Goal: Task Accomplishment & Management: Manage account settings

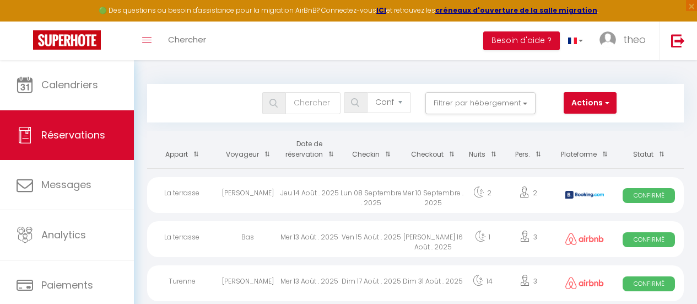
select select "confirmed"
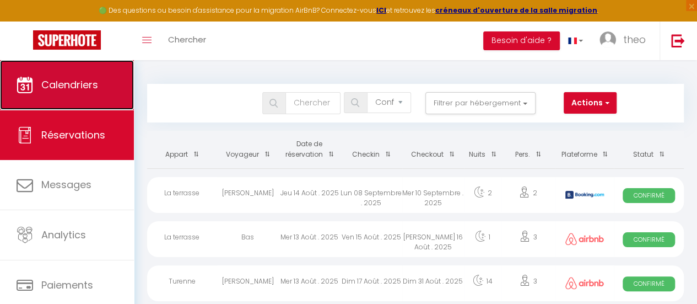
click at [76, 89] on span "Calendriers" at bounding box center [69, 85] width 57 height 14
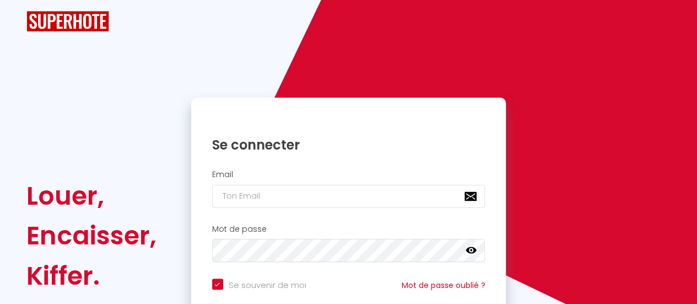
checkbox input "true"
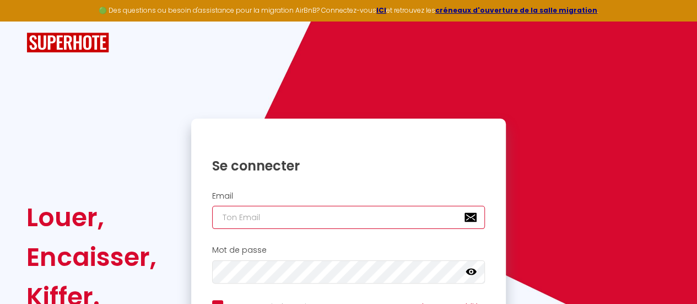
type input "[EMAIL_ADDRESS][DOMAIN_NAME]"
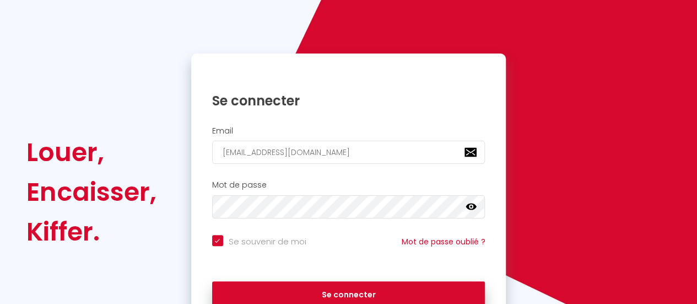
scroll to position [66, 0]
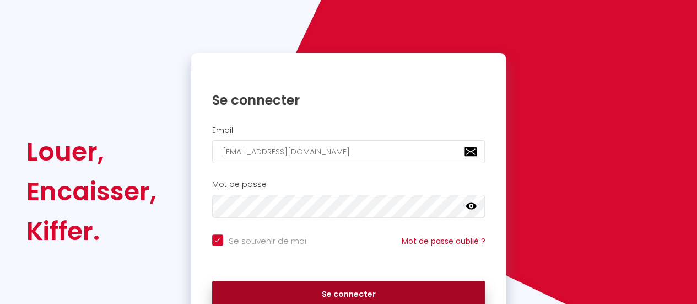
click at [298, 281] on button "Se connecter" at bounding box center [348, 295] width 273 height 28
checkbox input "true"
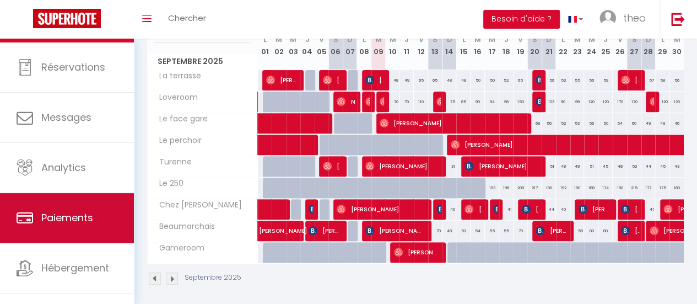
scroll to position [82, 0]
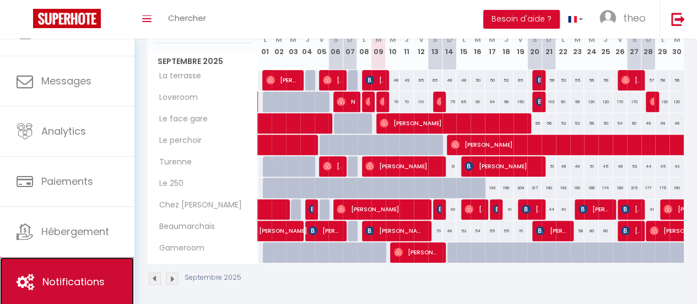
click at [58, 276] on span "Notifications" at bounding box center [73, 282] width 62 height 14
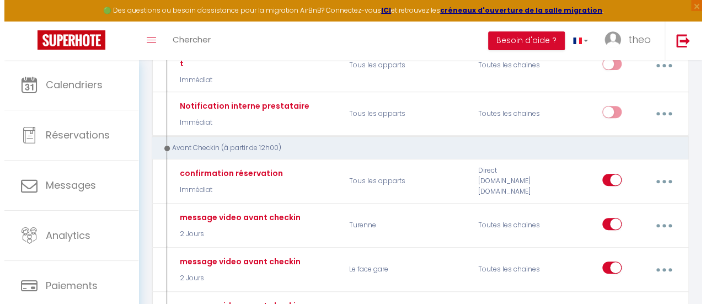
scroll to position [175, 0]
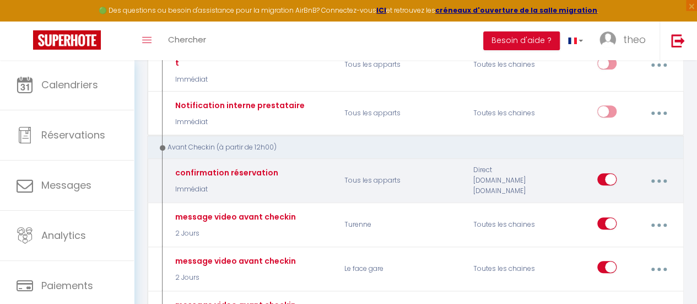
click at [664, 170] on button "button" at bounding box center [658, 180] width 29 height 21
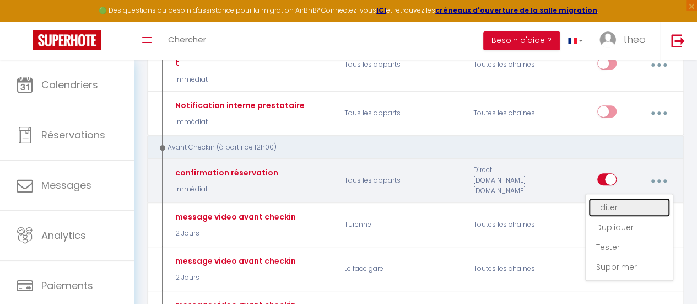
click at [615, 198] on link "Editer" at bounding box center [630, 207] width 82 height 19
type input "confirmation réservation"
select select "Immédiat"
select select
checkbox input "true"
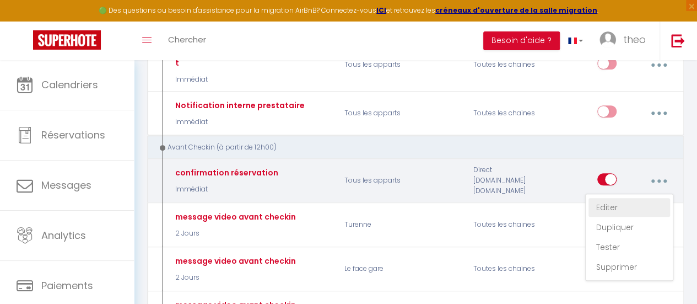
checkbox input "false"
radio input "true"
type input "Confirmation de réservation"
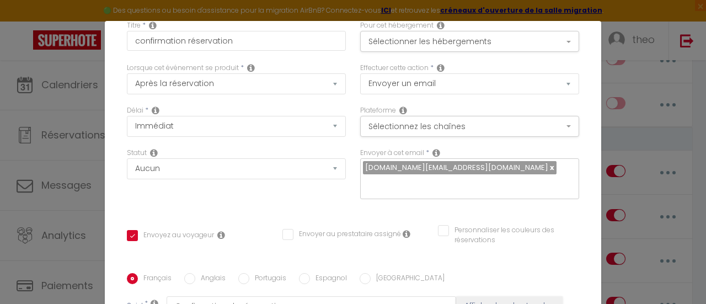
scroll to position [53, 0]
click at [463, 122] on button "Sélectionnez les chaînes" at bounding box center [469, 125] width 219 height 21
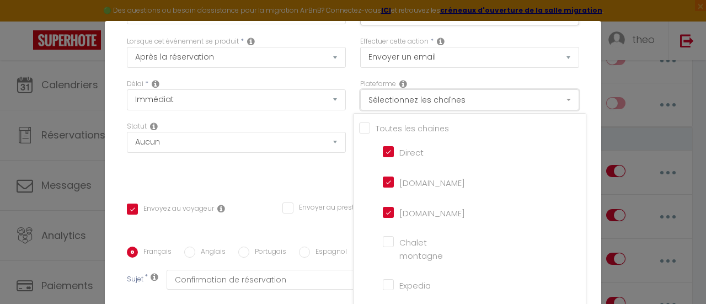
scroll to position [82, 0]
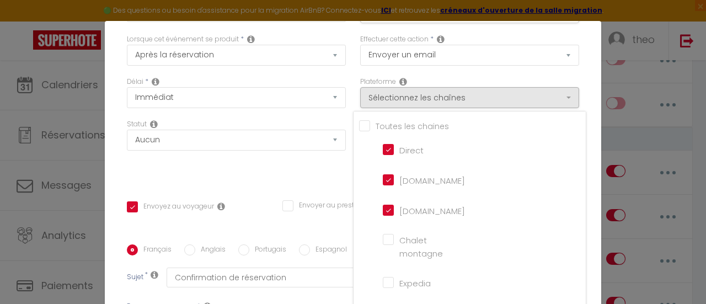
click at [406, 124] on input "Tous les apparts" at bounding box center [472, 125] width 227 height 11
checkbox input "true"
checkbox montagne "true"
checkbox input "true"
checkbox France "true"
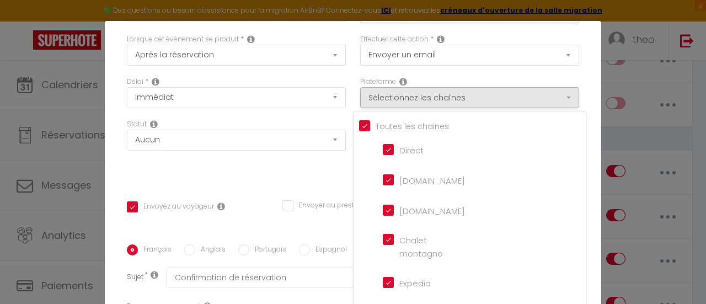
checkbox input "true"
checkbox iCal "true"
checkbox input "true"
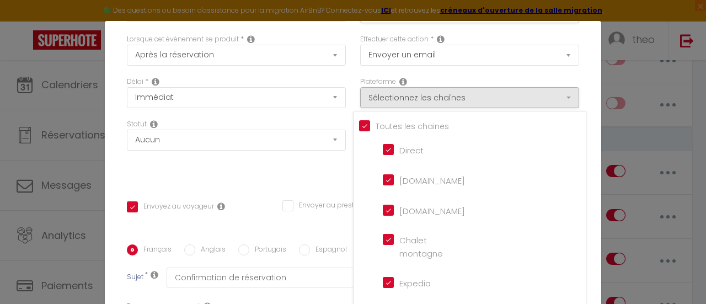
checkbox input "true"
checkbox tourisme "true"
checkbox input "true"
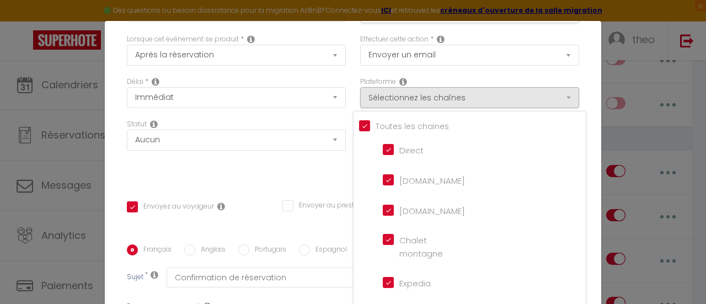
checkbox input "false"
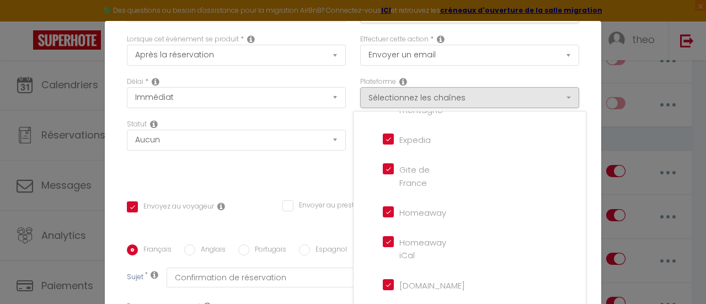
scroll to position [254, 0]
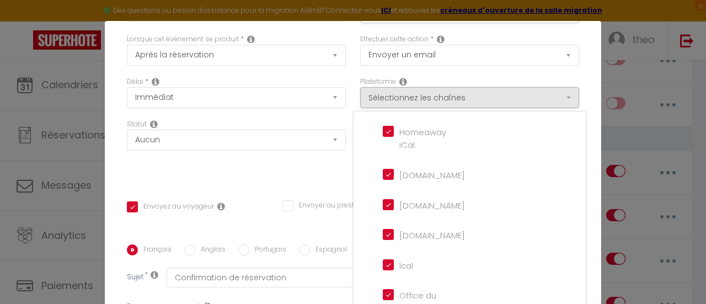
click at [307, 182] on div "Titre * confirmation réservation Pour cet hébergement Sélectionner les hébergem…" at bounding box center [353, 245] width 496 height 528
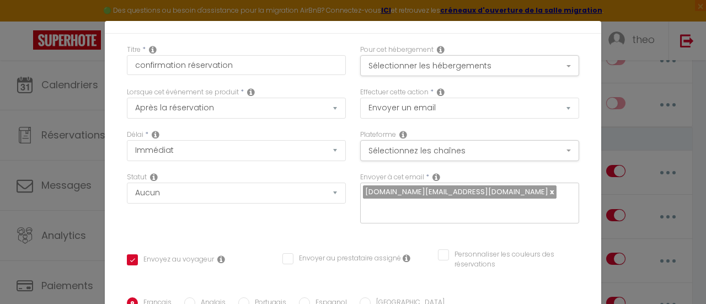
scroll to position [0, 0]
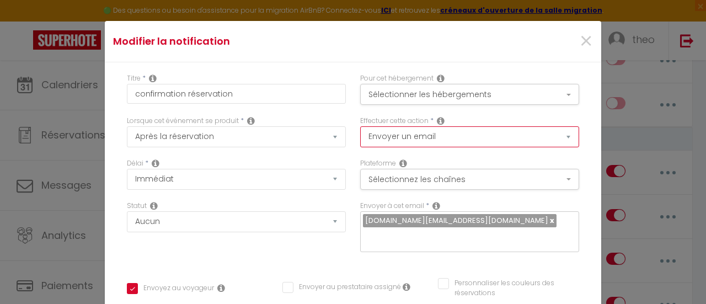
click at [527, 132] on select "Envoyer un email Envoyer un SMS Envoyer une notification push" at bounding box center [469, 136] width 219 height 21
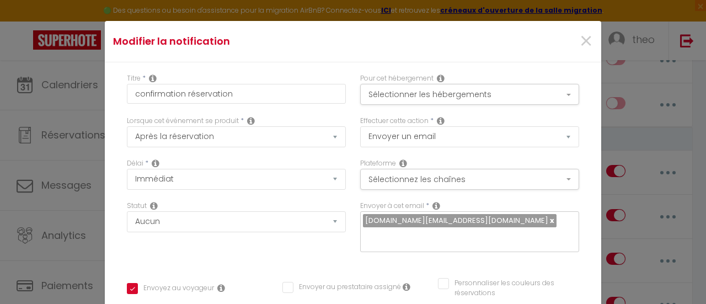
click at [539, 88] on button "Sélectionner les hébergements" at bounding box center [469, 94] width 219 height 21
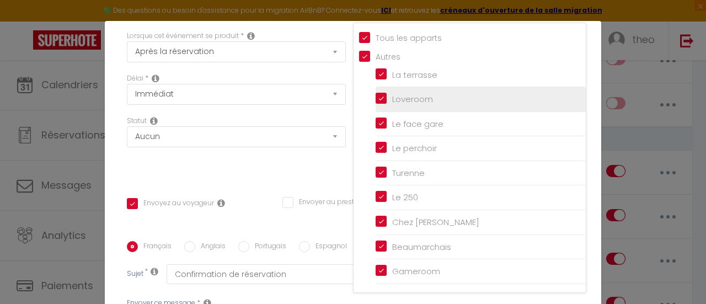
scroll to position [33, 0]
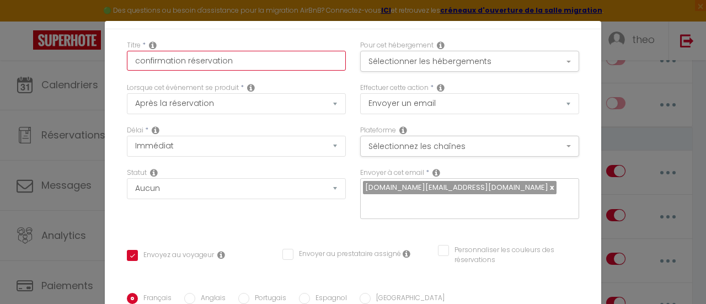
click at [326, 68] on input "confirmation réservation" at bounding box center [236, 61] width 219 height 20
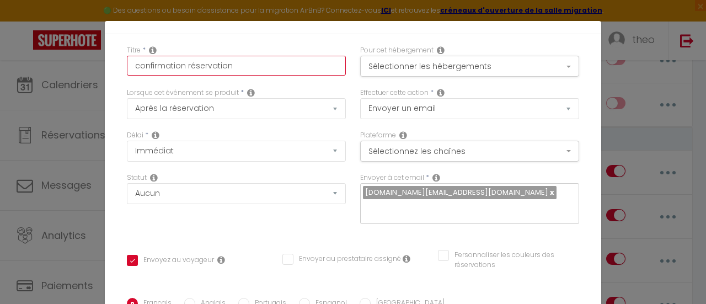
scroll to position [10, 0]
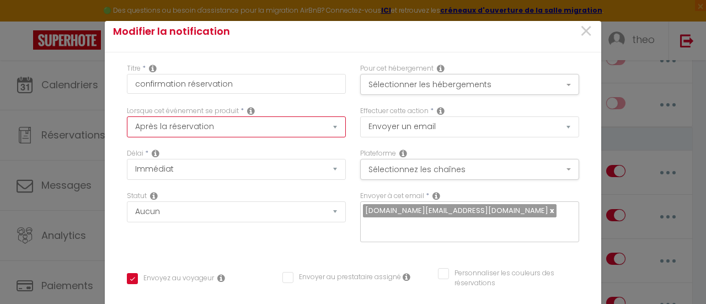
click at [255, 128] on select "Après la réservation Avant Checkin (à partir de 12h00) Après Checkin (à partir …" at bounding box center [236, 126] width 219 height 21
select select "1"
click at [127, 116] on select "Après la réservation Avant Checkin (à partir de 12h00) Après Checkin (à partir …" at bounding box center [236, 126] width 219 height 21
checkbox input "true"
checkbox input "false"
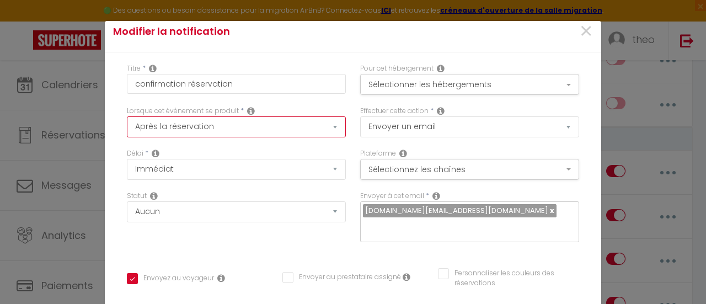
checkbox input "false"
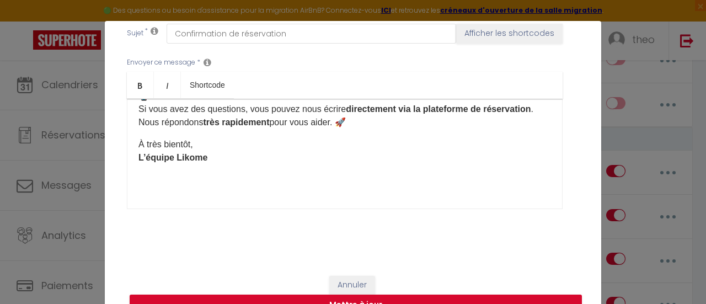
scroll to position [276, 0]
click at [329, 296] on button "Mettre à jour" at bounding box center [356, 304] width 452 height 21
checkbox input "true"
checkbox input "false"
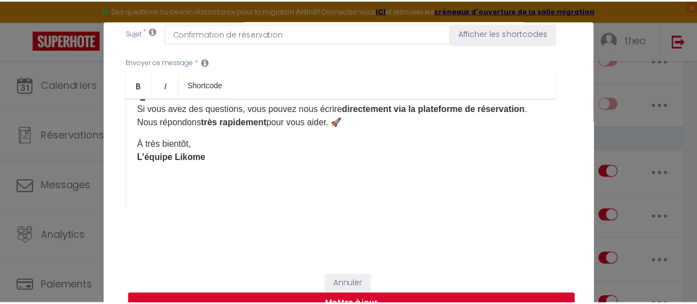
scroll to position [314, 0]
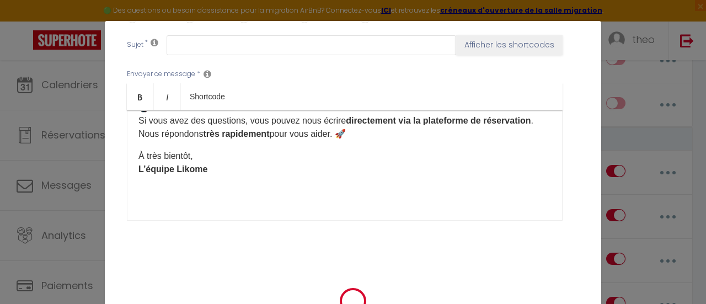
checkbox input "true"
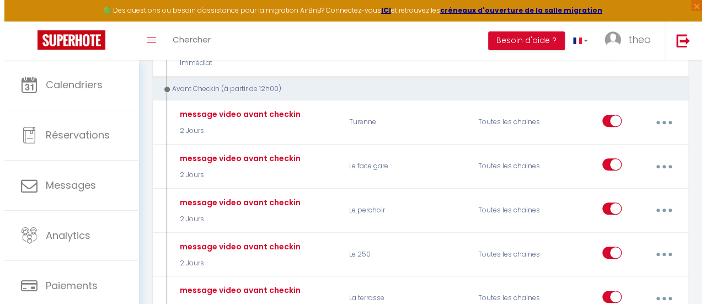
scroll to position [265, 0]
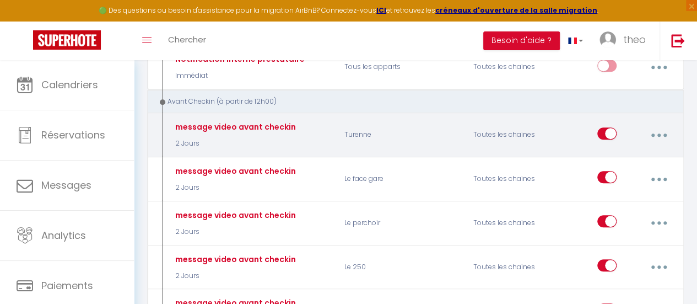
click at [656, 131] on button "button" at bounding box center [658, 135] width 29 height 21
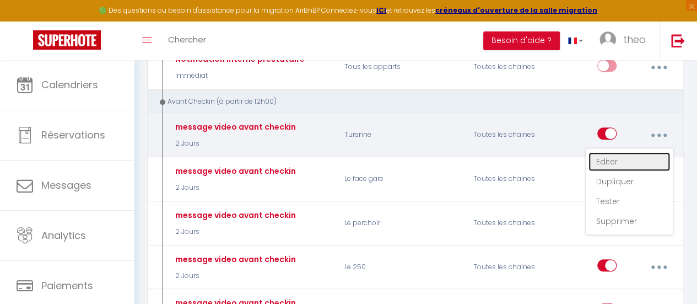
click at [623, 152] on link "Editer" at bounding box center [630, 161] width 82 height 19
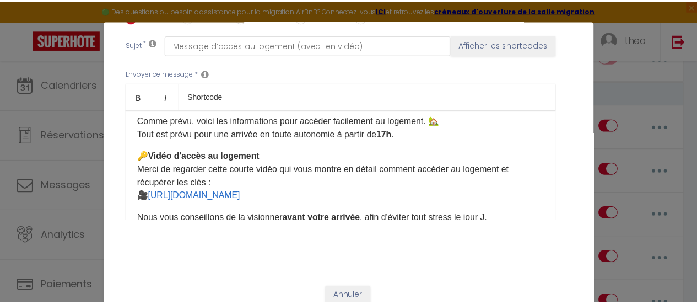
scroll to position [29, 0]
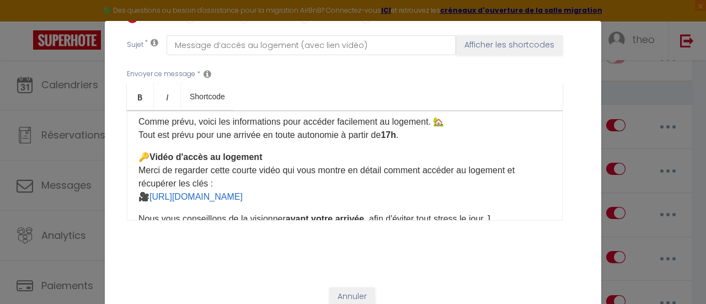
click at [643, 162] on div "Modifier la notification × Titre * message video avant checkin Pour cet héberge…" at bounding box center [353, 152] width 706 height 304
click at [670, 106] on div "Modifier la notification × Titre * message video avant checkin Pour cet héberge…" at bounding box center [353, 152] width 706 height 304
click at [347, 288] on button "Annuler" at bounding box center [352, 296] width 46 height 19
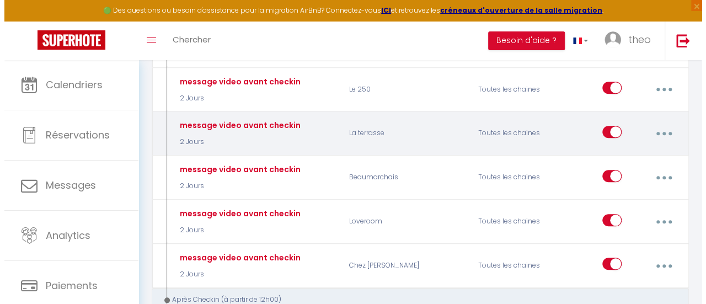
scroll to position [443, 0]
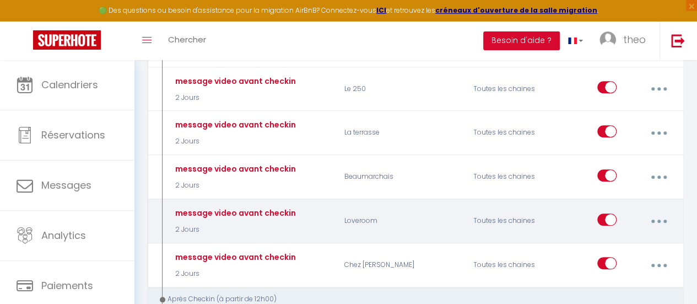
click at [657, 211] on button "button" at bounding box center [658, 221] width 29 height 21
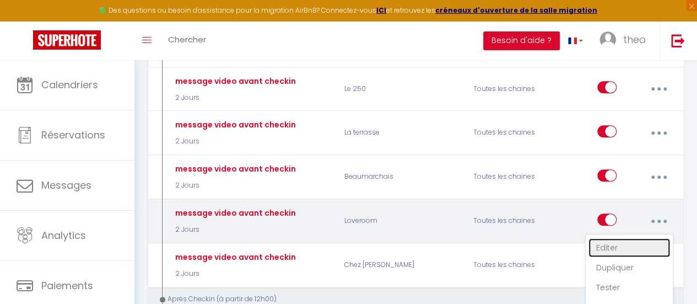
click at [600, 238] on link "Editer" at bounding box center [630, 247] width 82 height 19
type input "message video avant checkin"
checkbox input "true"
checkbox input "false"
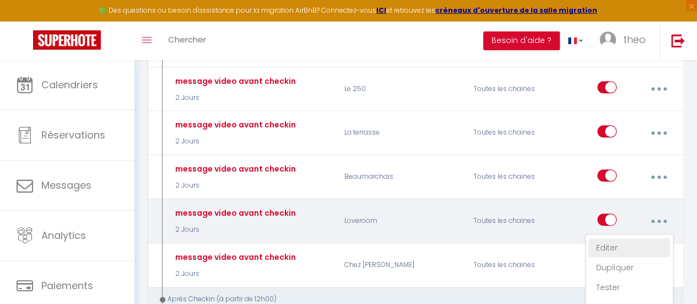
type input "Message d’accès au logement (avec lien vidéo)"
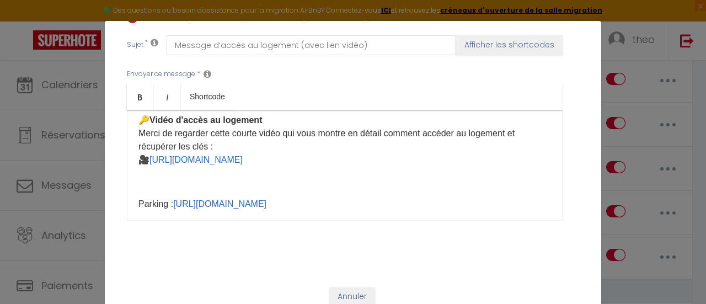
scroll to position [65, 0]
click at [140, 186] on p "​​​" at bounding box center [344, 182] width 412 height 13
click at [132, 197] on div "Bonjour [GUEST:FIRST_NAME], Comme prévu, voici les informations pour accéder fa…" at bounding box center [345, 165] width 436 height 110
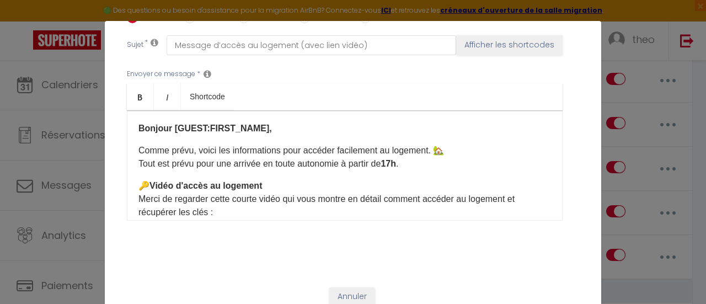
click at [133, 184] on div "Bonjour [GUEST:FIRST_NAME], Comme prévu, voici les informations pour accéder fa…" at bounding box center [345, 165] width 436 height 110
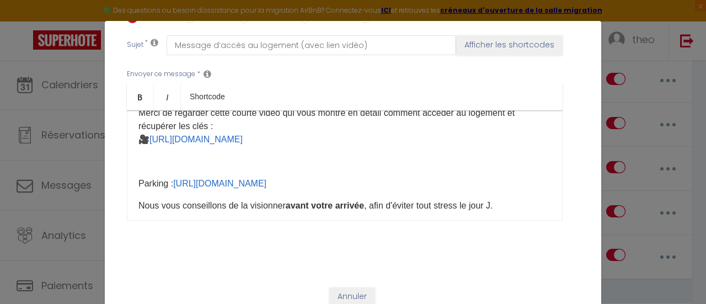
scroll to position [68, 0]
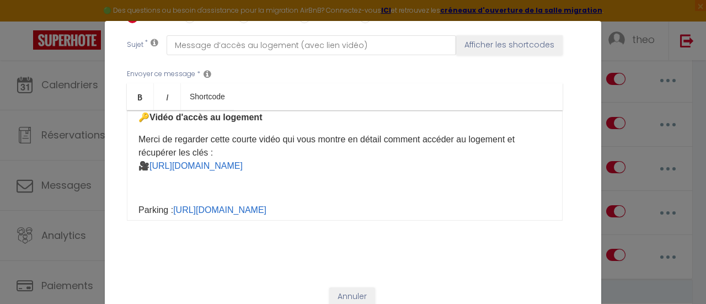
click at [155, 186] on p "​​​" at bounding box center [344, 187] width 412 height 13
click at [139, 195] on div "Bonjour [GUEST:FIRST_NAME], Comme prévu, voici les informations pour accéder fa…" at bounding box center [345, 165] width 436 height 110
click at [127, 196] on div "Bonjour [GUEST:FIRST_NAME], Comme prévu, voici les informations pour accéder fa…" at bounding box center [345, 165] width 436 height 110
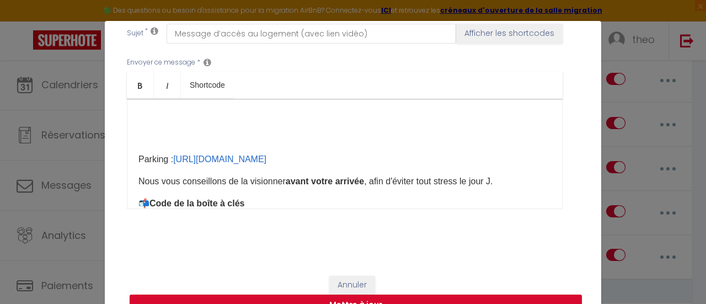
scroll to position [130, 0]
click at [138, 159] on p "Parking : [URL][DOMAIN_NAME] ​" at bounding box center [344, 158] width 412 height 13
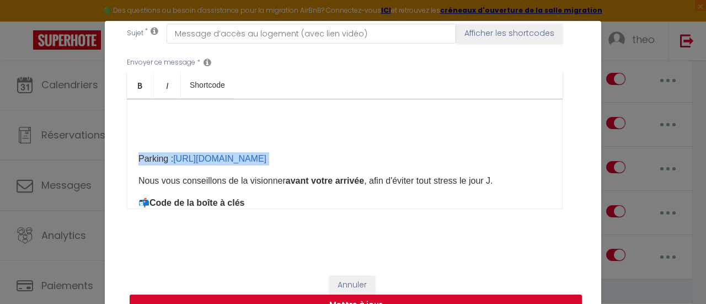
copy div "Parking : [URL][DOMAIN_NAME] ​"
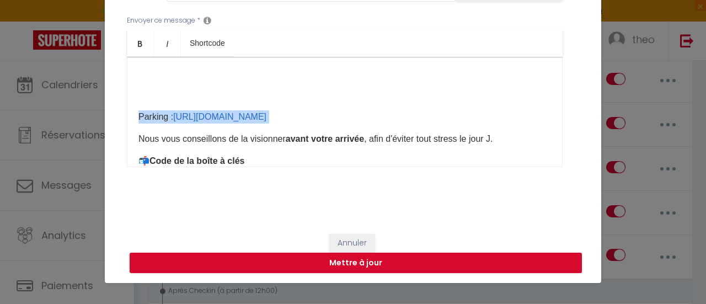
scroll to position [42, 0]
click at [426, 255] on button "Mettre à jour" at bounding box center [356, 262] width 452 height 21
checkbox input "true"
checkbox input "false"
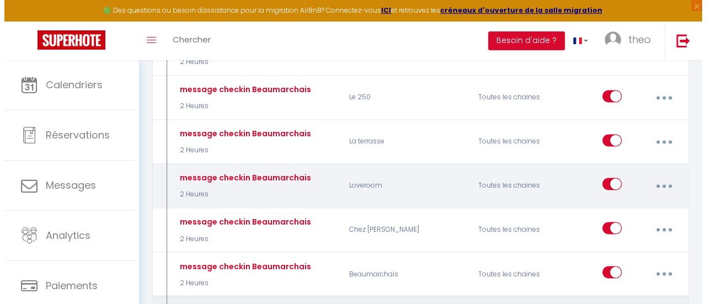
scroll to position [810, 0]
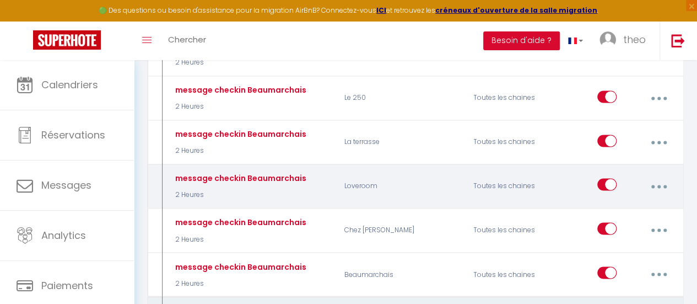
click at [652, 175] on button "button" at bounding box center [658, 185] width 29 height 21
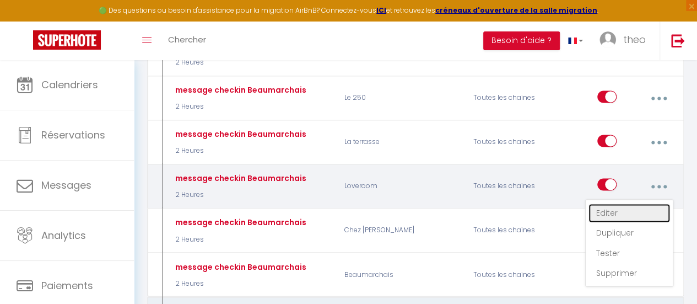
click at [627, 203] on link "Editer" at bounding box center [630, 212] width 82 height 19
type input "message checkin Beaumarchais"
select select "3"
select select "2 Heures"
select select "if_booking_is_paid"
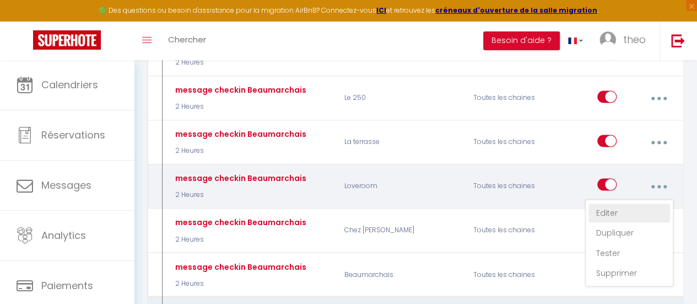
checkbox input "true"
checkbox input "false"
radio input "true"
type input "instruction d'entrée"
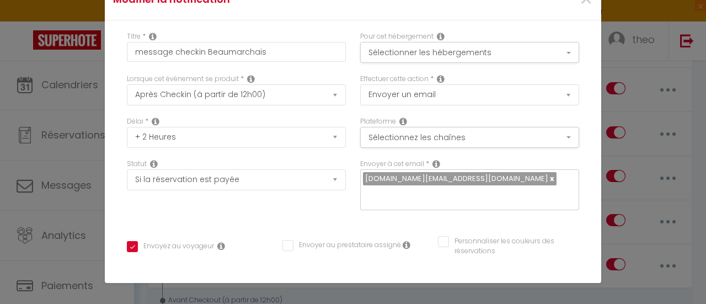
scroll to position [157, 0]
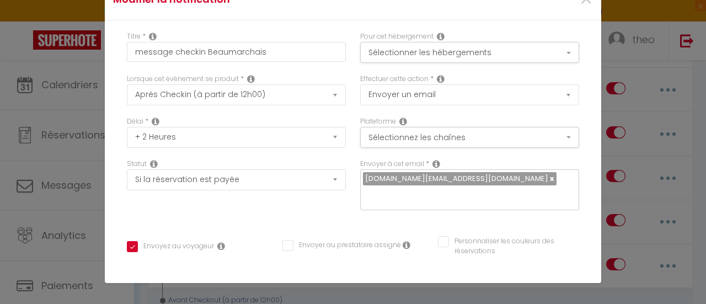
copy p "Cela vous aidera à arriver en toute tranquillité."
checkbox input "true"
checkbox input "false"
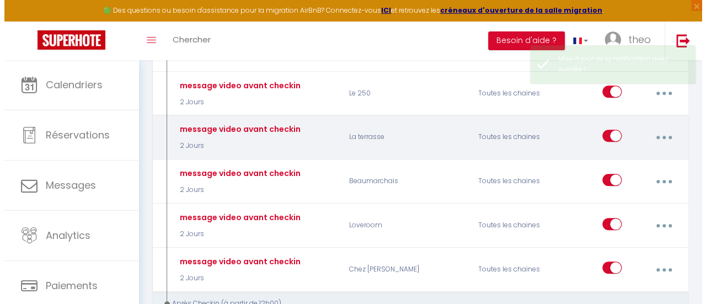
scroll to position [463, 0]
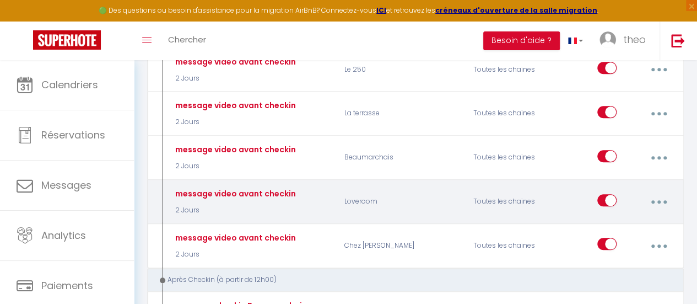
click at [646, 191] on button "button" at bounding box center [658, 201] width 29 height 21
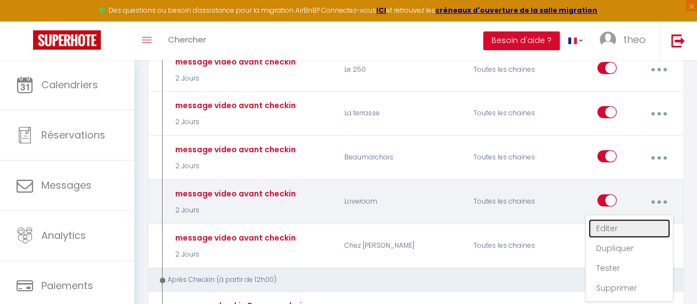
click at [621, 219] on link "Editer" at bounding box center [630, 228] width 82 height 19
type input "message video avant checkin"
select select "2 Jours"
select select
checkbox input "true"
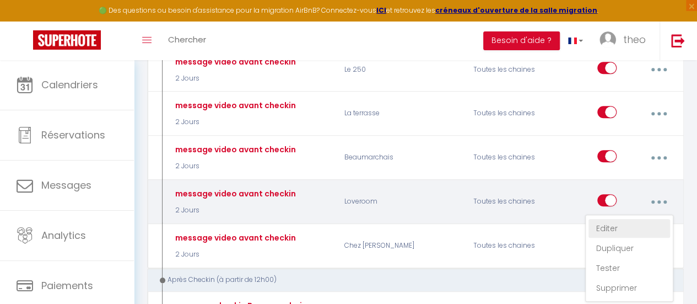
checkbox input "false"
radio input "true"
type input "Message d’accès au logement (avec lien vidéo)"
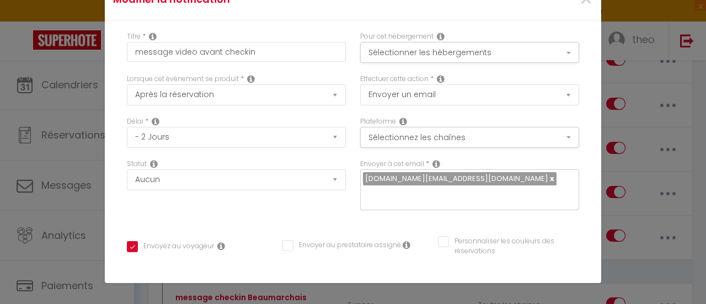
scroll to position [86, 0]
drag, startPoint x: 121, startPoint y: 167, endPoint x: 135, endPoint y: 168, distance: 13.3
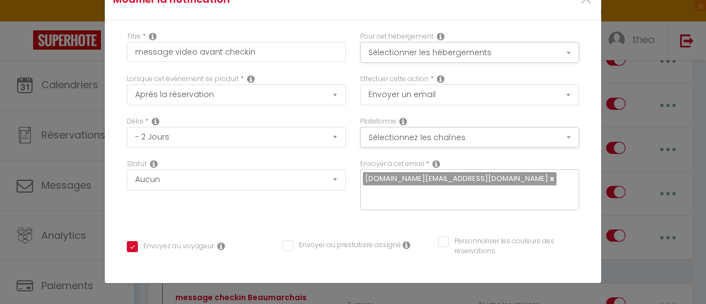
scroll to position [95, 0]
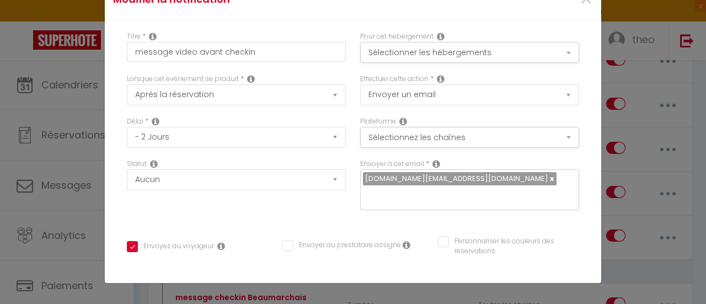
drag, startPoint x: 128, startPoint y: 117, endPoint x: 131, endPoint y: 105, distance: 12.4
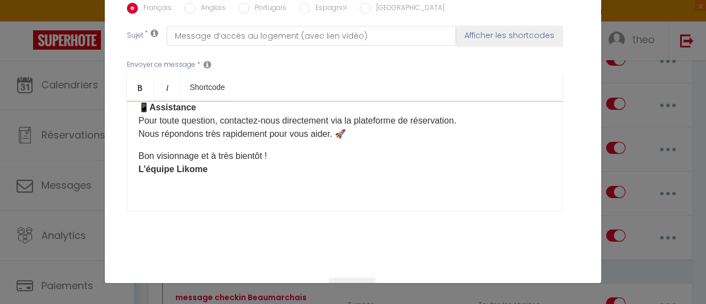
scroll to position [325, 0]
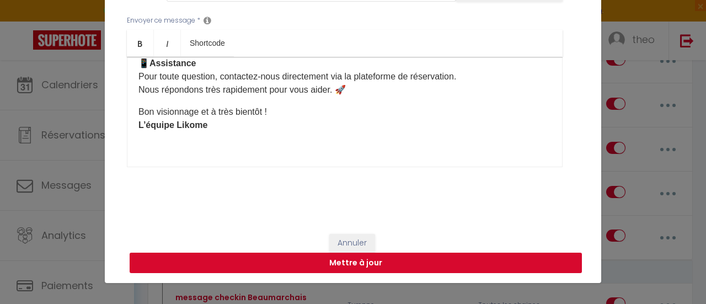
click at [341, 262] on button "Mettre à jour" at bounding box center [356, 262] width 452 height 21
checkbox input "true"
checkbox input "false"
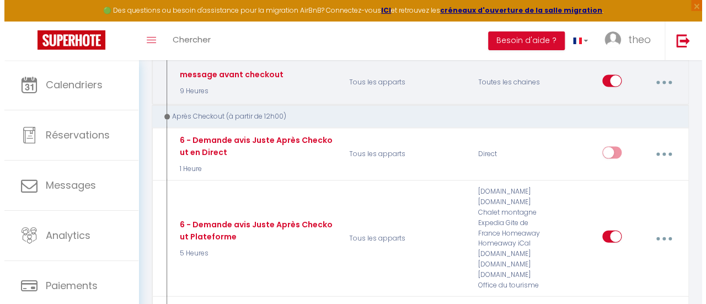
scroll to position [1122, 0]
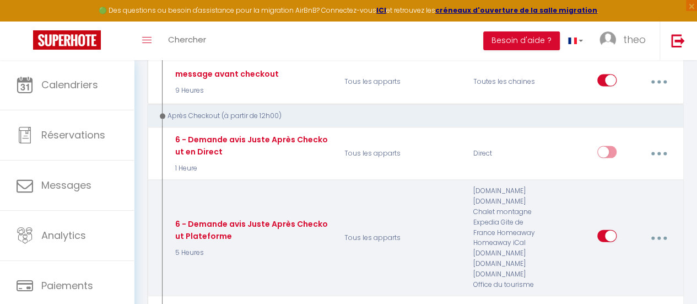
click at [657, 227] on button "button" at bounding box center [658, 237] width 29 height 21
click at [619, 255] on link "Editer" at bounding box center [630, 264] width 82 height 19
type input "6 - Demande avis Juste Après Checkout Plateforme"
select select "5"
select select "5 Heures"
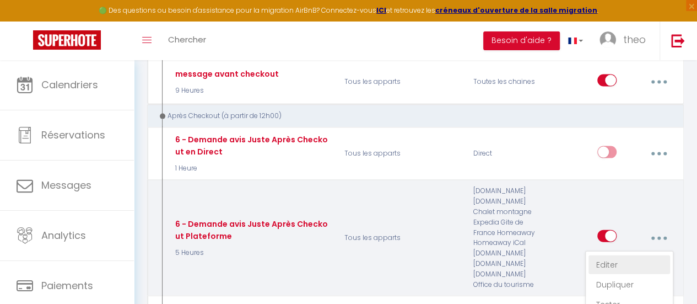
select select "if_booking_is_paid"
checkbox input "true"
checkbox input "false"
radio input "true"
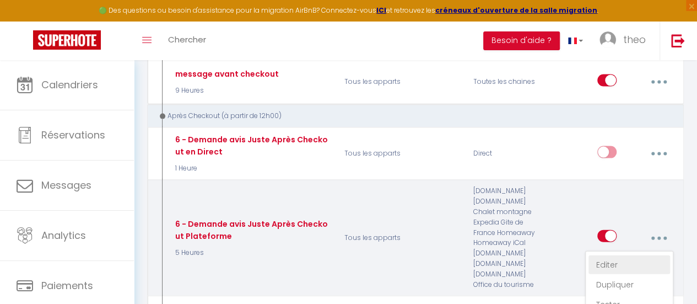
type input "[GUEST:FIRST_NAME], voici un cadeau pour vous avant de quitter [RENTAL:CITY]"
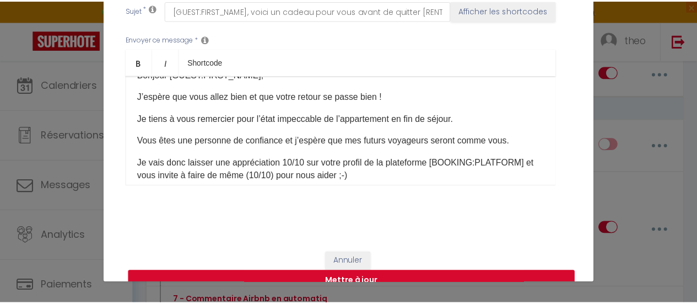
scroll to position [104, 0]
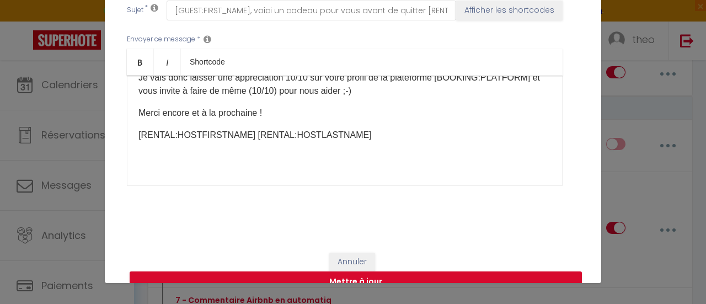
click at [644, 61] on div "Modifier la notification × Titre * 6 - Demande [PERSON_NAME] Après Checkout Pla…" at bounding box center [353, 152] width 706 height 304
click at [345, 252] on button "Annuler" at bounding box center [352, 261] width 46 height 19
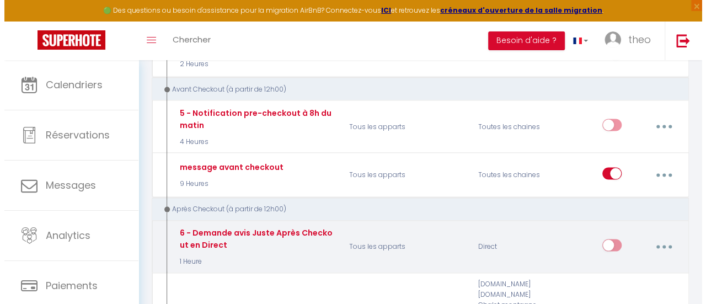
scroll to position [1014, 0]
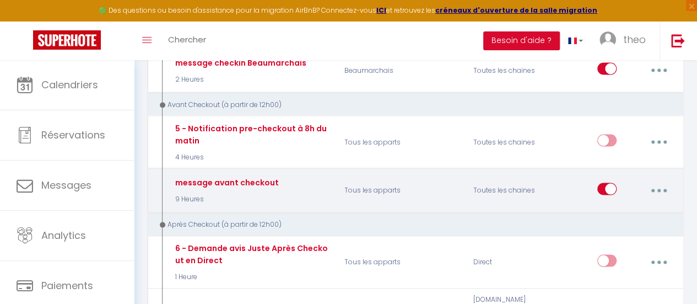
click at [666, 180] on button "button" at bounding box center [658, 190] width 29 height 21
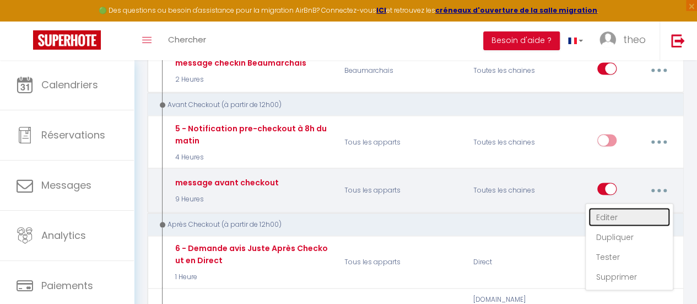
click at [619, 207] on link "Editer" at bounding box center [630, 216] width 82 height 19
type input "message avant checkout"
select select "4"
select select "9 Heures"
checkbox input "true"
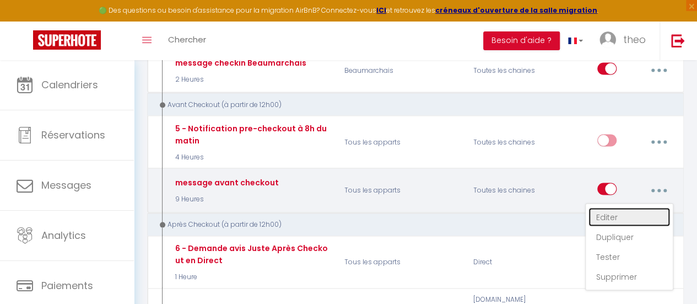
checkbox input "false"
type input "instruction de départ"
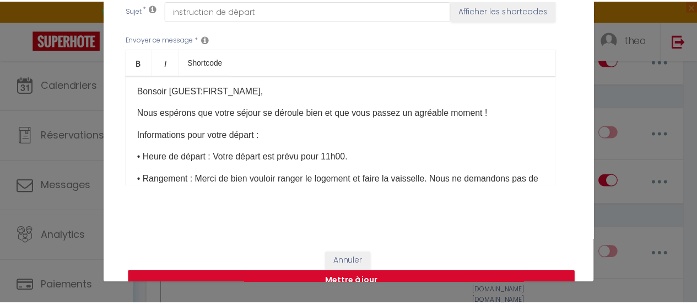
scroll to position [1, 0]
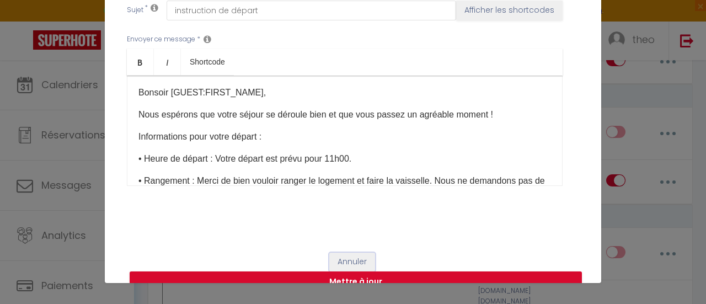
click at [352, 265] on button "Annuler" at bounding box center [352, 261] width 46 height 19
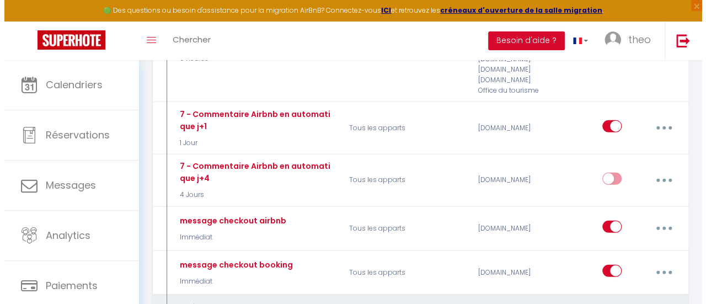
scroll to position [1316, 0]
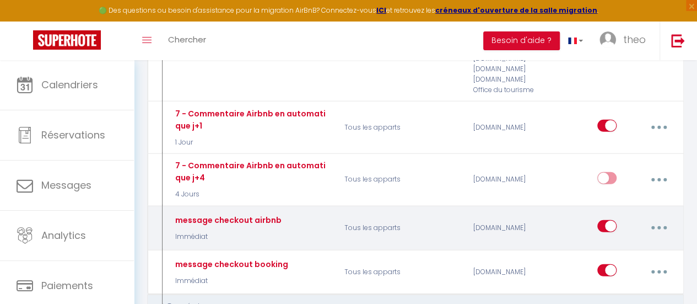
click at [664, 217] on button "button" at bounding box center [658, 227] width 29 height 21
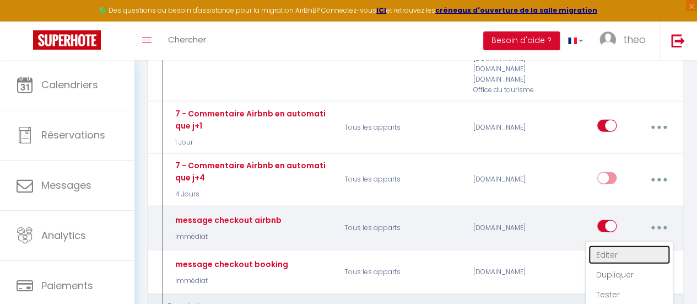
click at [633, 245] on link "Editer" at bounding box center [630, 254] width 82 height 19
type input "message checkout airbnb"
select select "Immédiat"
checkbox input "true"
checkbox input "false"
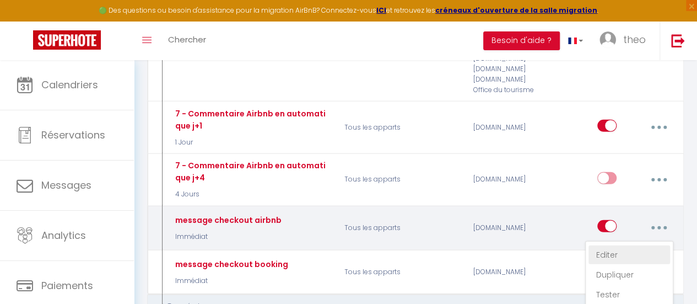
checkbox input "false"
type input "retour sur le séjour"
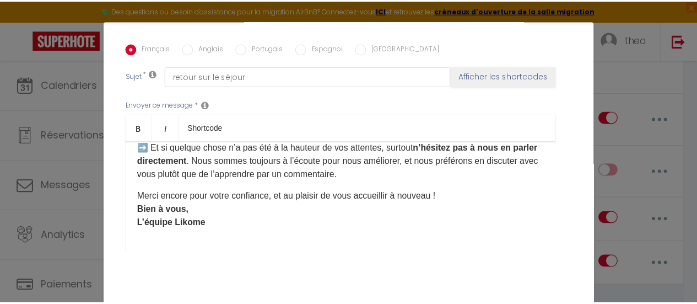
scroll to position [325, 0]
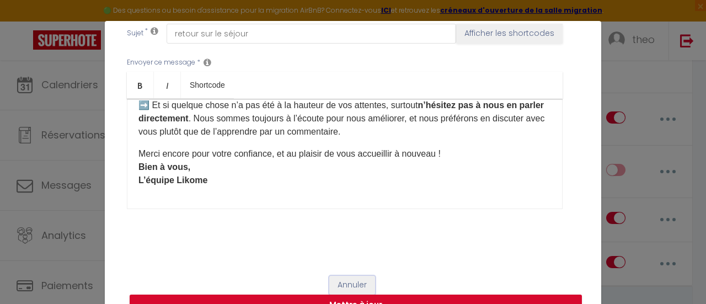
click at [338, 276] on button "Annuler" at bounding box center [352, 285] width 46 height 19
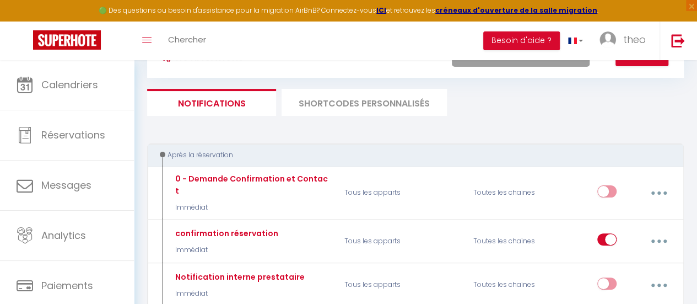
scroll to position [0, 0]
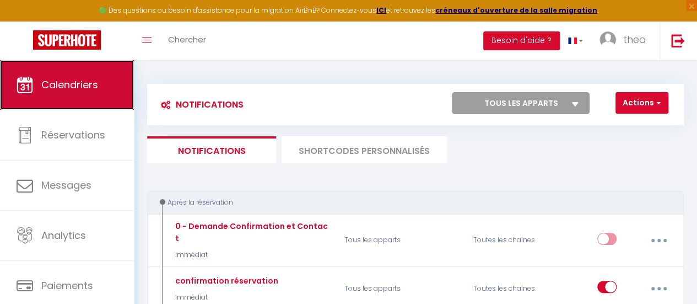
click at [86, 80] on span "Calendriers" at bounding box center [69, 85] width 57 height 14
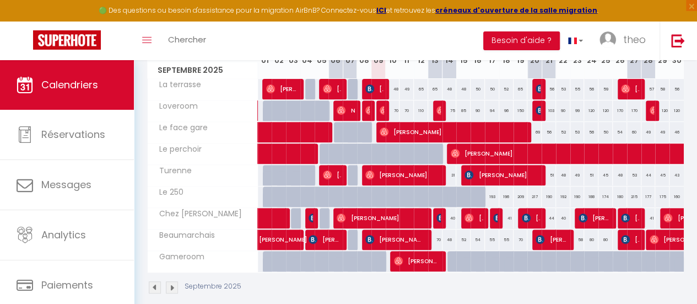
scroll to position [173, 0]
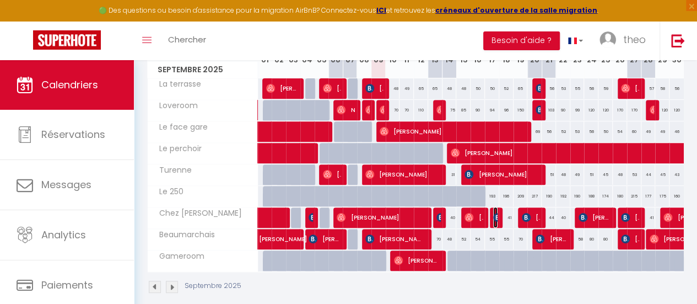
click at [493, 214] on img at bounding box center [497, 217] width 9 height 9
select select "OK"
select select "0"
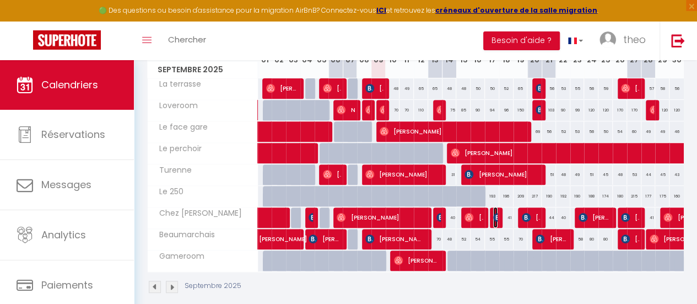
select select "1"
select select
select select "51902"
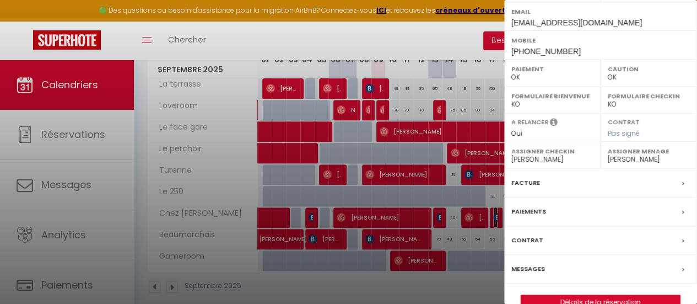
scroll to position [188, 0]
click at [683, 207] on span at bounding box center [687, 211] width 8 height 12
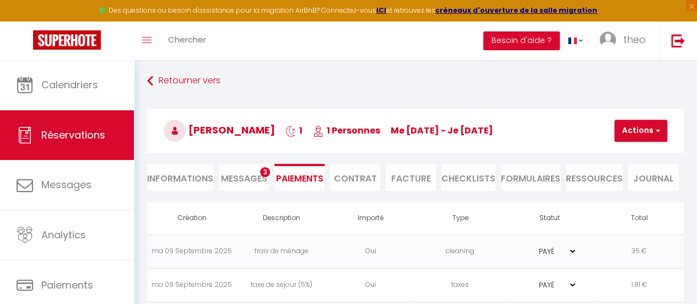
scroll to position [60, 0]
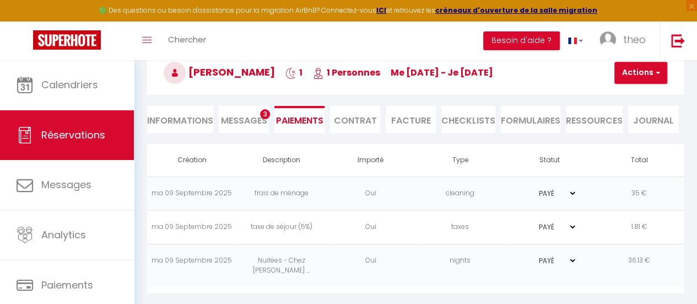
click at [573, 257] on select "PAYÉ EN ATTENTE" at bounding box center [549, 260] width 55 height 10
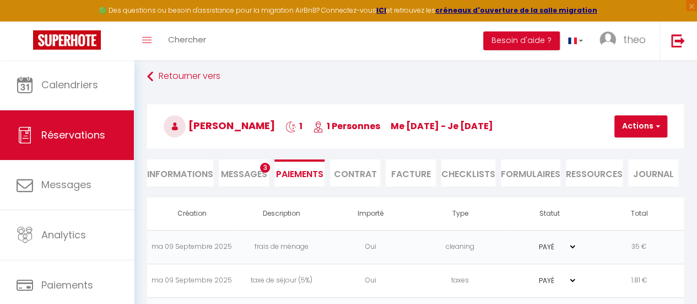
scroll to position [3, 0]
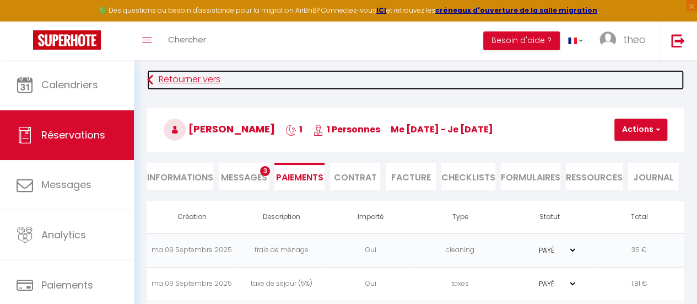
click at [155, 78] on link "Retourner vers" at bounding box center [415, 80] width 537 height 20
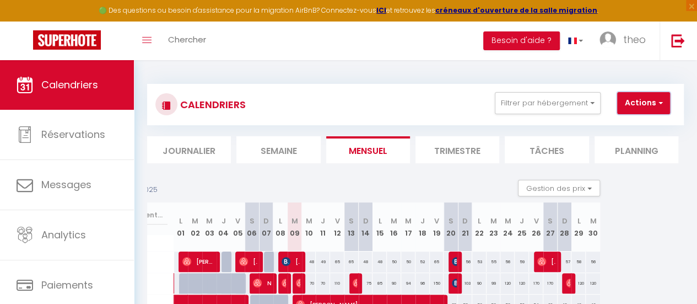
click at [647, 105] on button "Actions" at bounding box center [643, 103] width 53 height 22
click at [578, 101] on button "Filtrer par hébergement" at bounding box center [548, 103] width 106 height 22
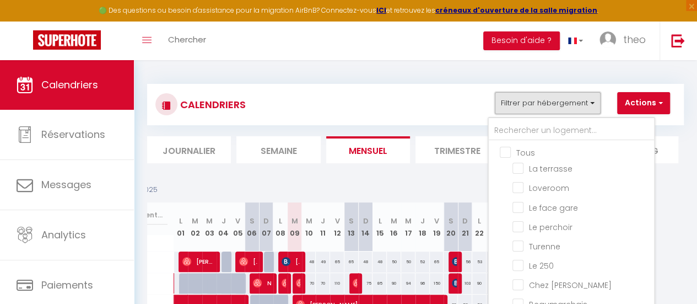
click at [578, 101] on button "Filtrer par hébergement" at bounding box center [548, 103] width 106 height 22
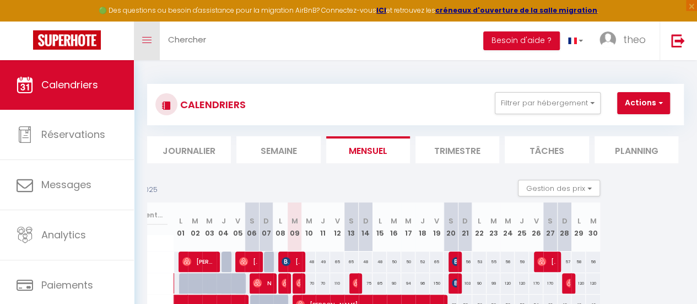
click at [155, 41] on link "Toggle menubar" at bounding box center [147, 41] width 26 height 39
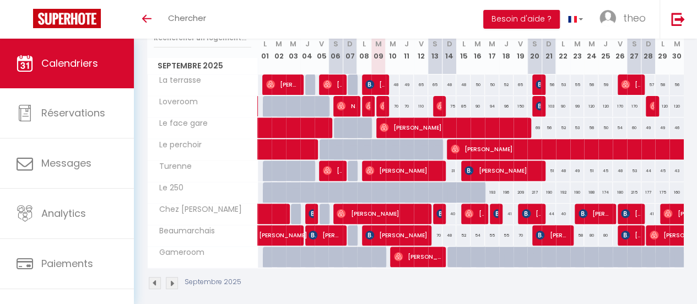
scroll to position [157, 0]
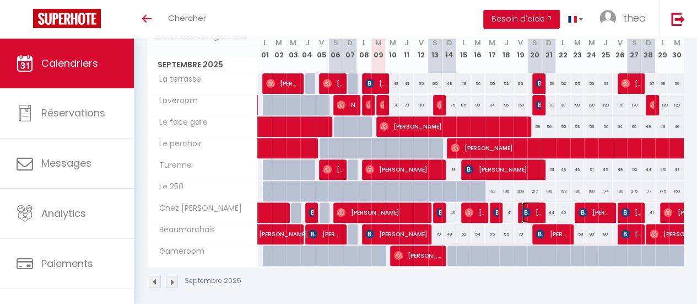
click at [531, 208] on span "[PERSON_NAME]" at bounding box center [531, 212] width 19 height 21
select select "OK"
select select "0"
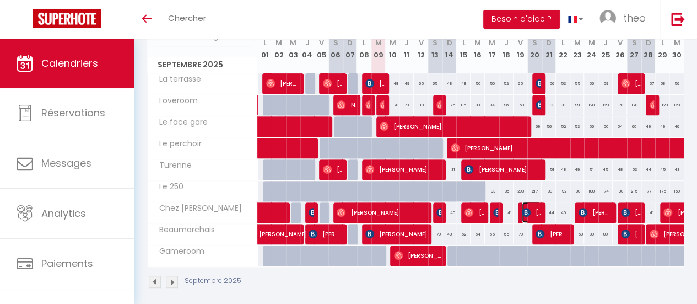
select select "1"
select select
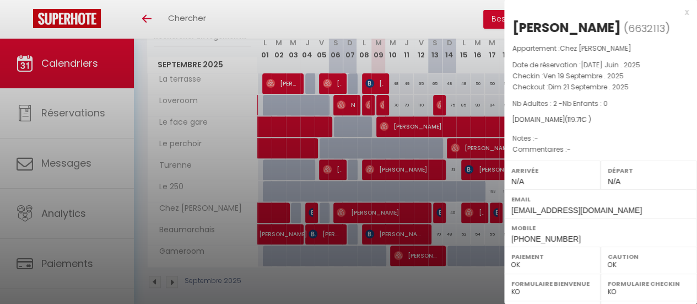
click at [488, 224] on div at bounding box center [348, 152] width 697 height 304
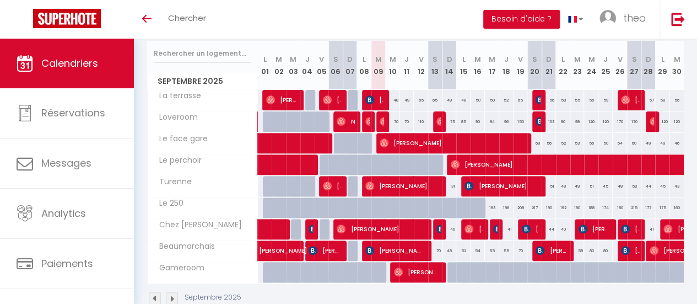
scroll to position [140, 0]
click at [472, 227] on span "[PERSON_NAME]" at bounding box center [474, 228] width 18 height 21
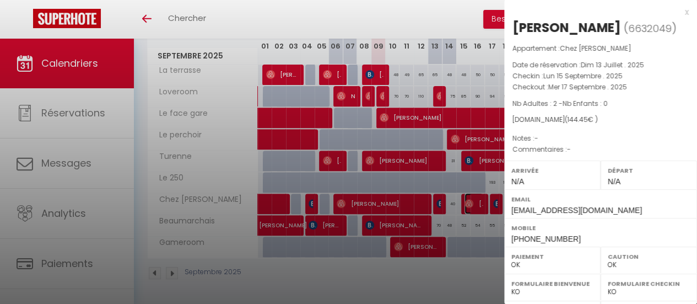
scroll to position [207, 0]
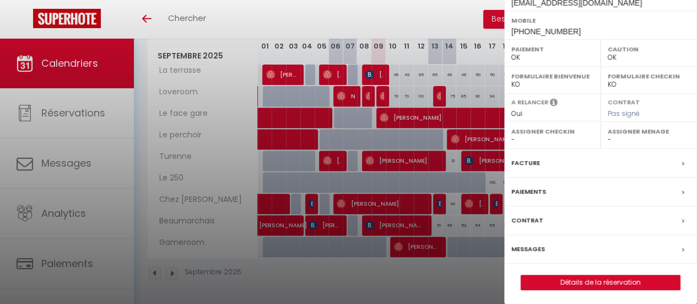
click at [623, 193] on div "Paiements" at bounding box center [600, 192] width 193 height 29
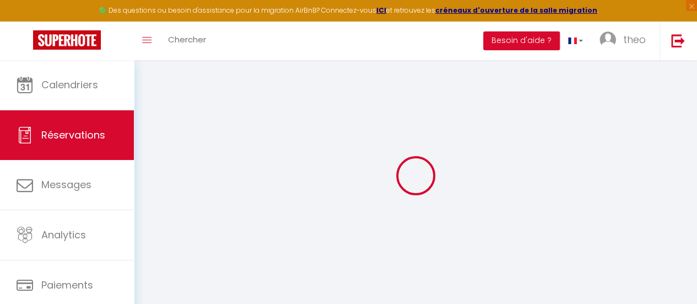
type input "Jordan"
type input "Ellison"
type input "qkvt8ctcrir3czxtuubg6evbua5s@reply.superhote.com"
type input "+447467376758"
select select
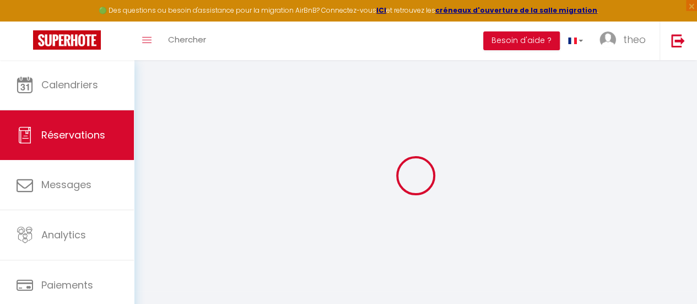
type input "25.01"
select select "76349"
select select "1"
select select
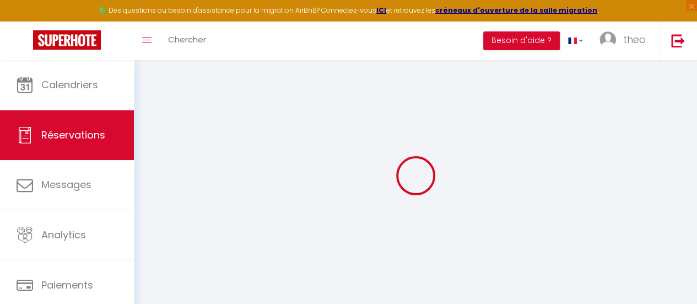
type input "2"
select select "12"
select select
type input "109"
checkbox input "false"
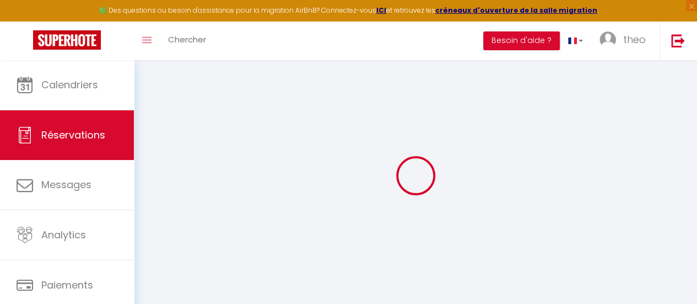
type input "0"
select select "1"
type input "30"
type input "0"
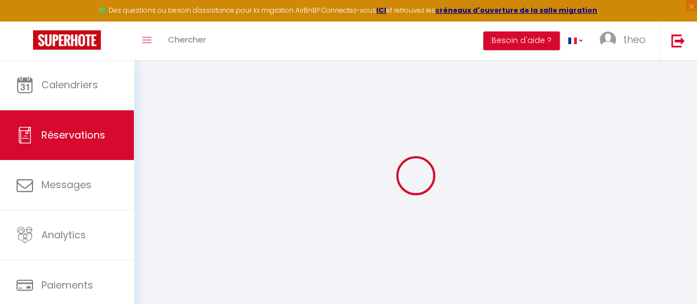
select select
select select "15"
checkbox input "false"
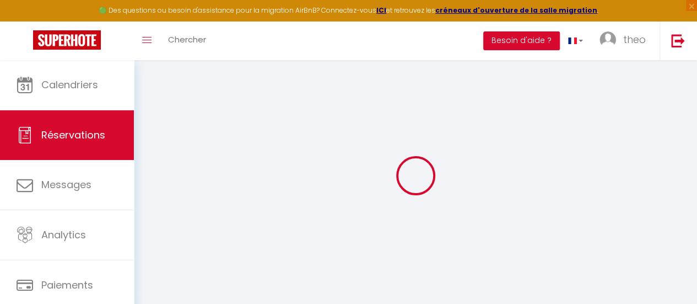
select select
checkbox input "false"
select select
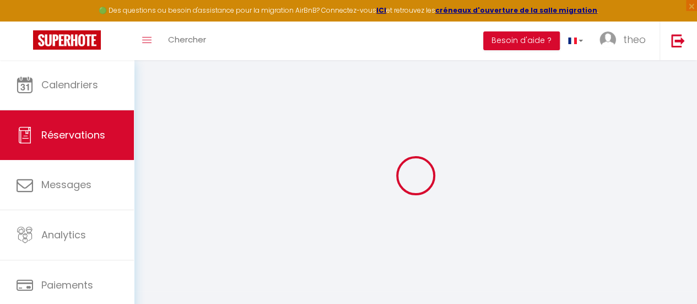
select select
checkbox input "false"
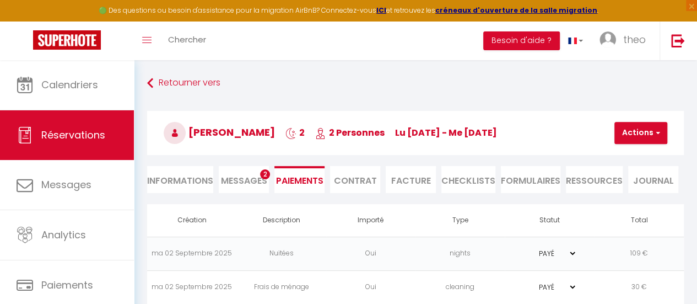
scroll to position [60, 0]
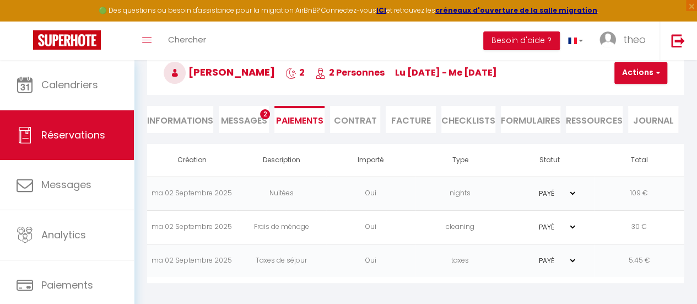
click at [579, 189] on td "PAYÉ EN ATTENTE" at bounding box center [549, 193] width 89 height 34
click at [224, 117] on span "Messages" at bounding box center [244, 120] width 46 height 13
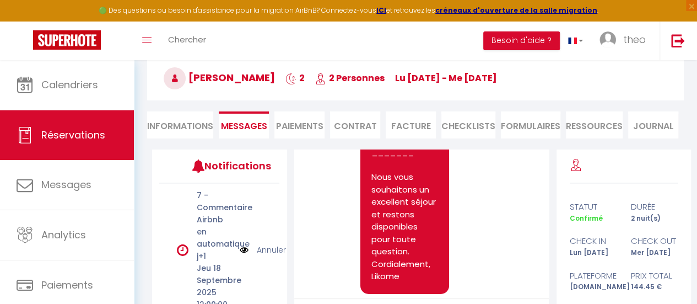
scroll to position [49, 0]
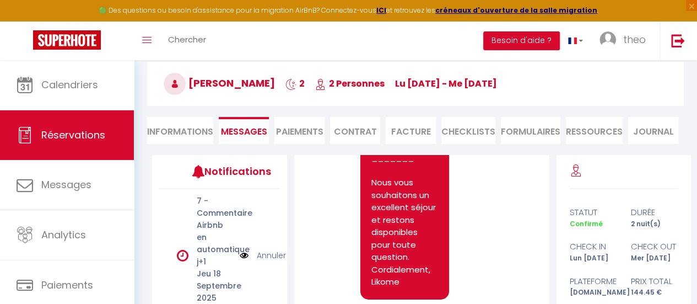
click at [185, 122] on li "Informations" at bounding box center [180, 130] width 66 height 27
select select
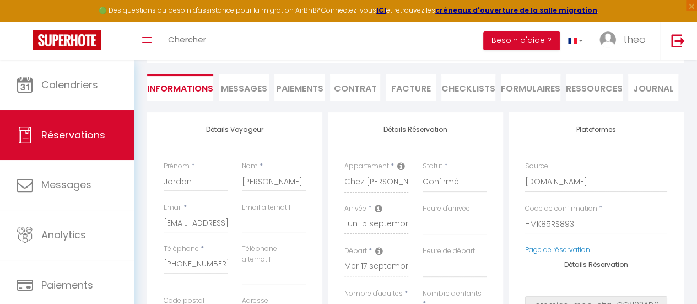
scroll to position [93, 0]
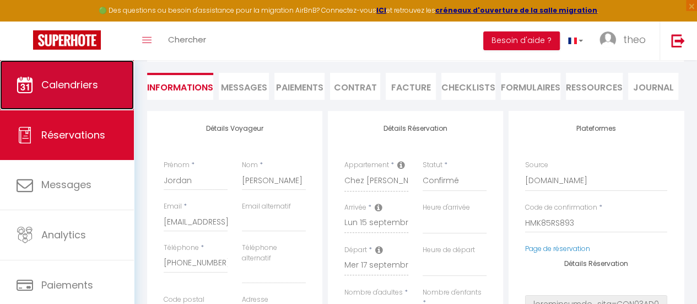
click at [39, 89] on link "Calendriers" at bounding box center [67, 85] width 134 height 50
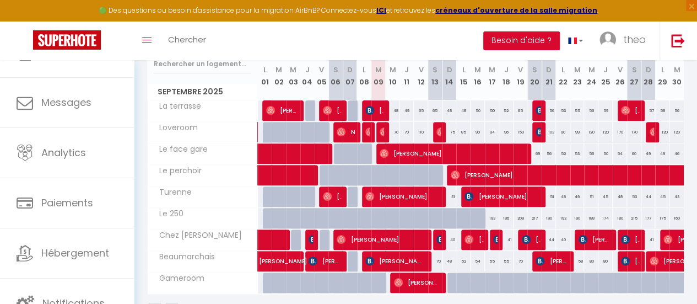
scroll to position [153, 0]
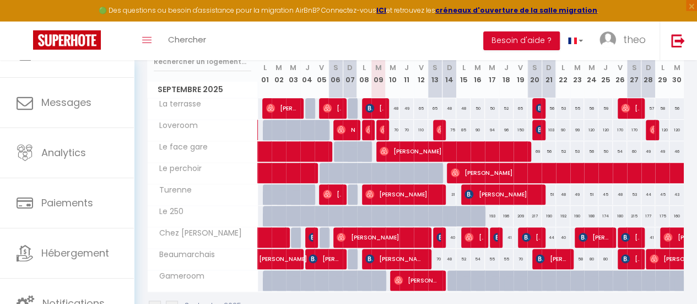
click at [517, 130] on div "150" at bounding box center [521, 130] width 14 height 20
type input "150"
type input "Ven 19 Septembre 2025"
type input "Sam 20 Septembre 2025"
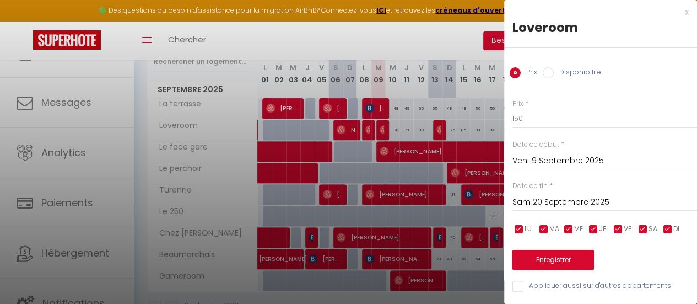
click at [680, 9] on div "x Loveroom Prix Disponibilité Prix * 150 Statut * Disponible Indisponible Date …" at bounding box center [600, 152] width 193 height 304
click at [678, 13] on div "x" at bounding box center [596, 12] width 185 height 13
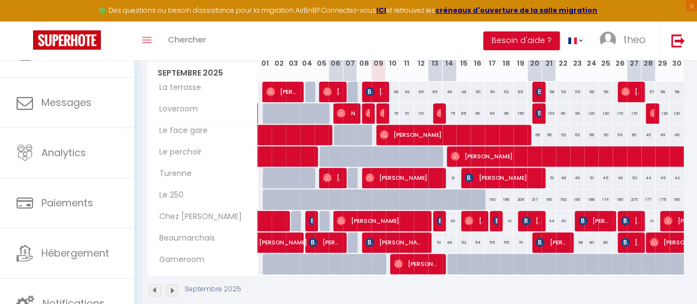
scroll to position [142, 0]
